Goal: Information Seeking & Learning: Learn about a topic

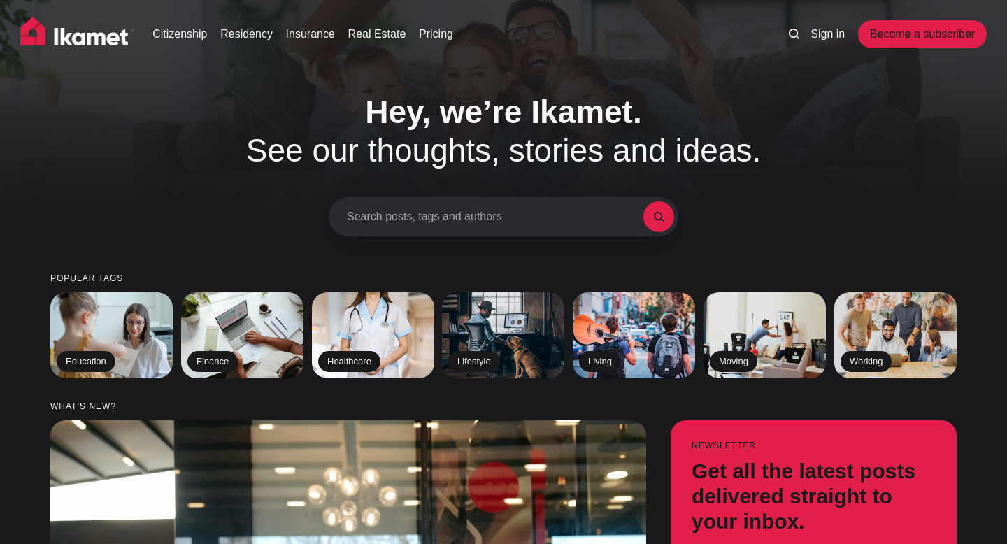
scroll to position [1483, 0]
